Goal: Find contact information: Find contact information

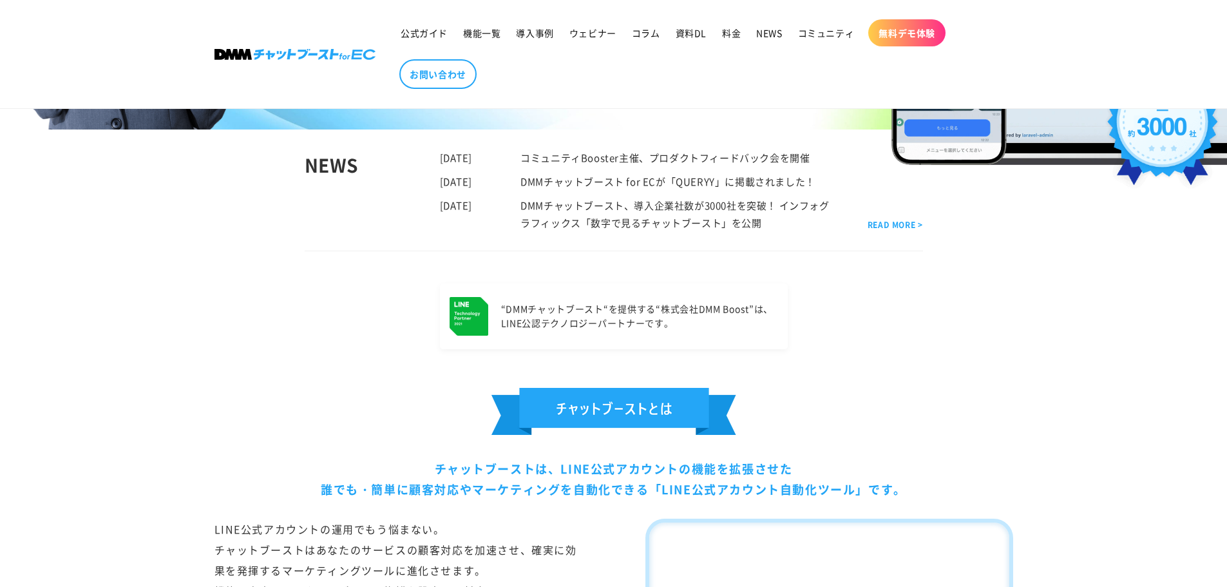
scroll to position [420, 0]
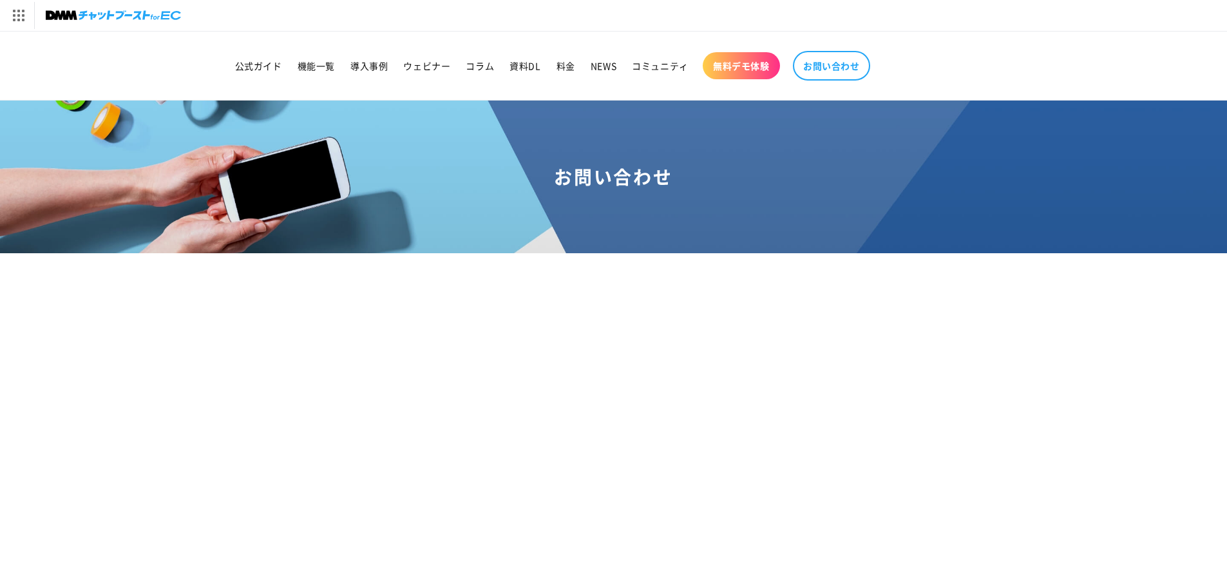
click at [160, 14] on img at bounding box center [113, 15] width 135 height 18
